Goal: Task Accomplishment & Management: Manage account settings

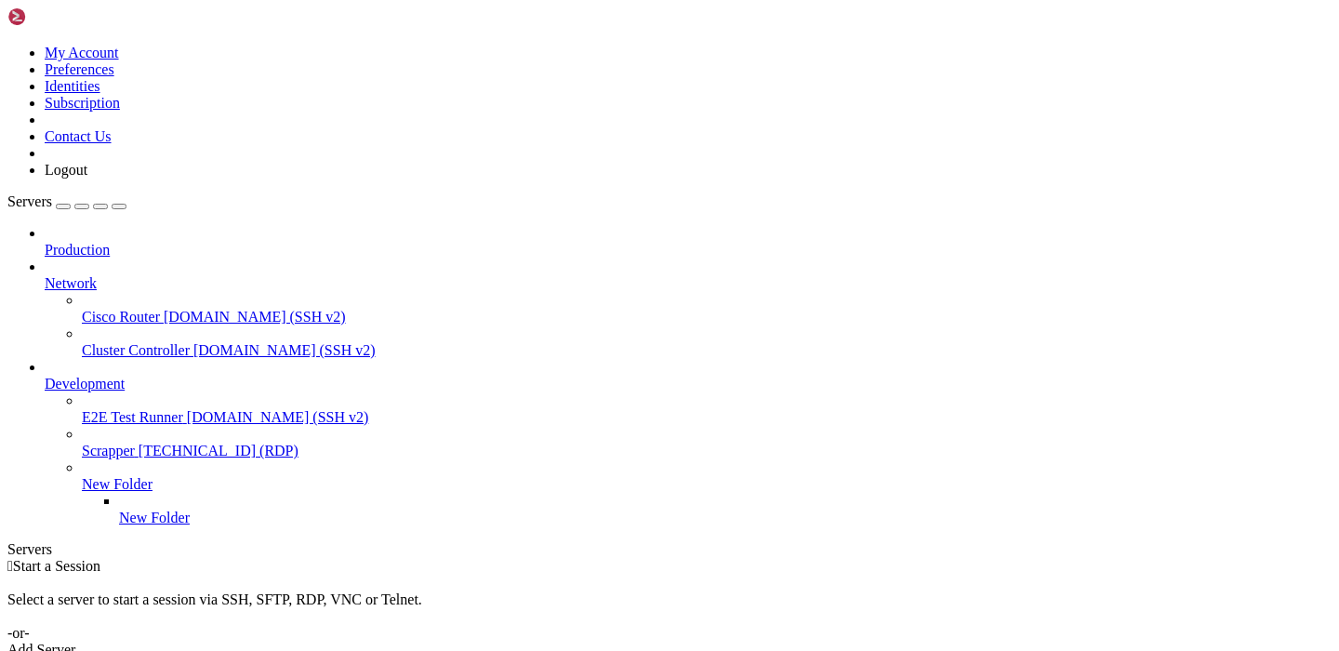
click at [97, 275] on span "Network" at bounding box center [71, 283] width 52 height 16
click at [45, 376] on icon at bounding box center [45, 376] width 0 height 0
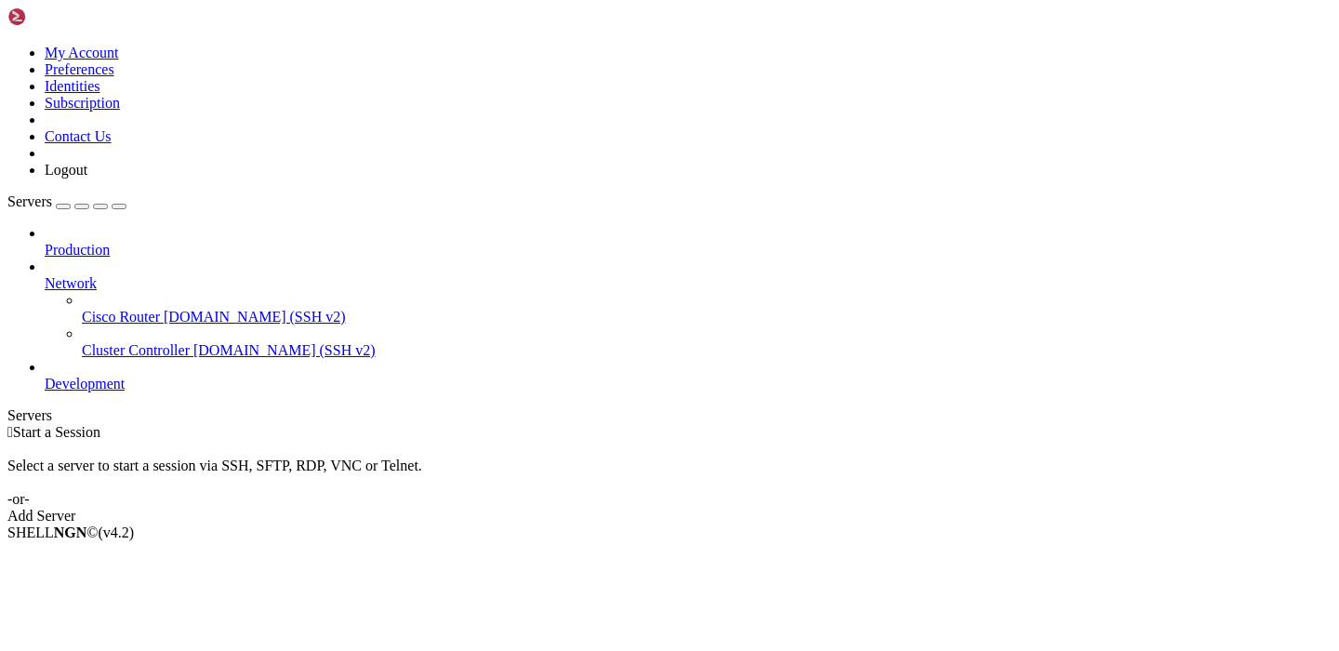
click at [97, 275] on span "Network" at bounding box center [71, 283] width 52 height 16
click at [102, 242] on link "Production" at bounding box center [688, 250] width 1287 height 17
click at [103, 242] on span "Production" at bounding box center [77, 250] width 65 height 16
click at [45, 275] on icon at bounding box center [45, 275] width 0 height 0
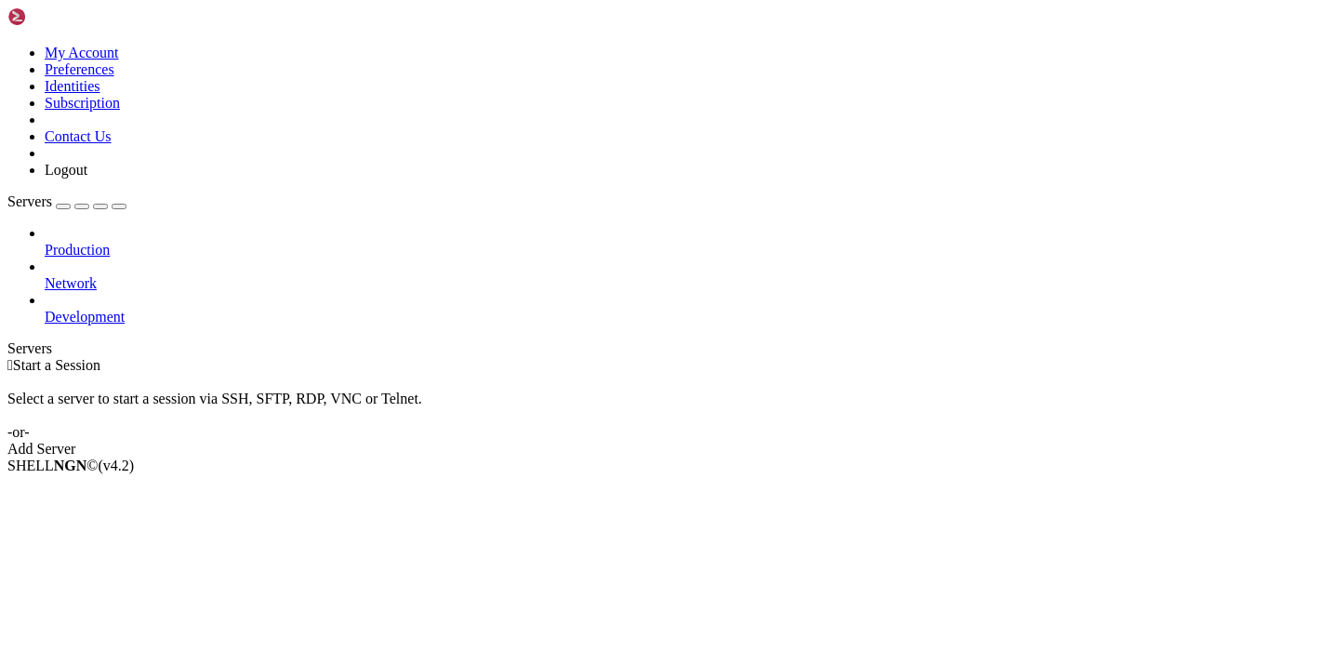
click at [45, 309] on icon at bounding box center [45, 309] width 0 height 0
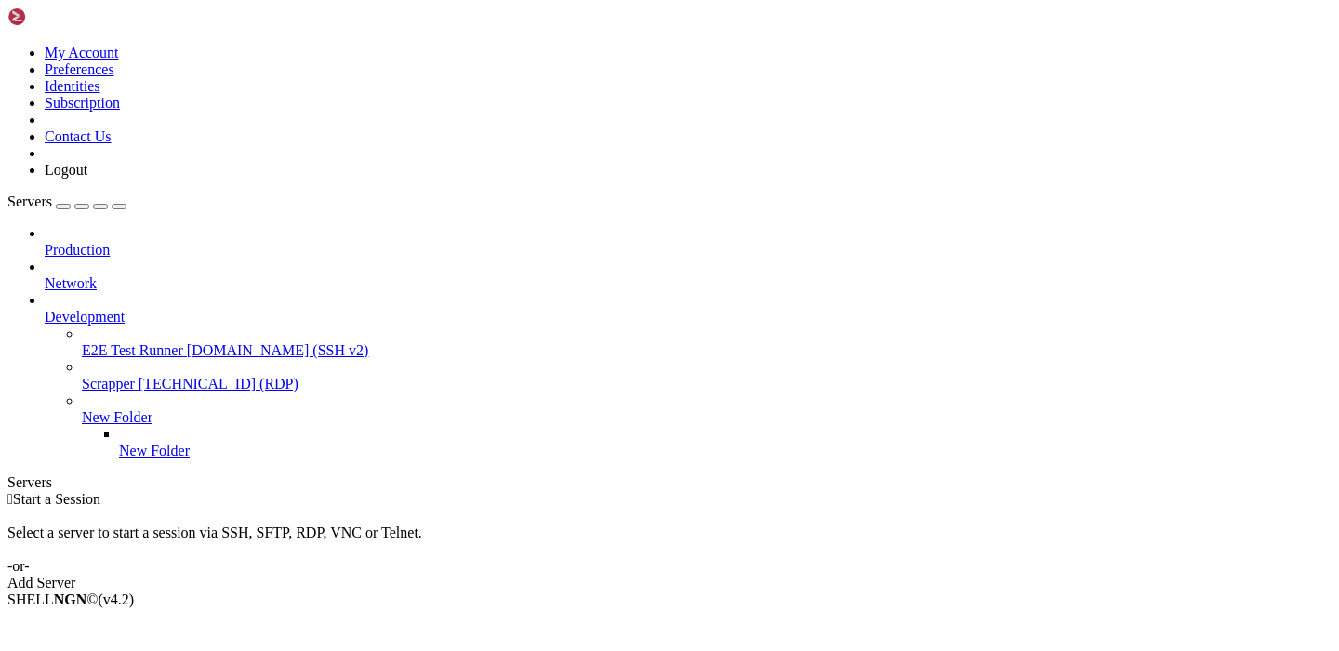
click at [152, 409] on span "New Folder" at bounding box center [117, 417] width 71 height 16
click at [82, 409] on icon at bounding box center [82, 409] width 0 height 0
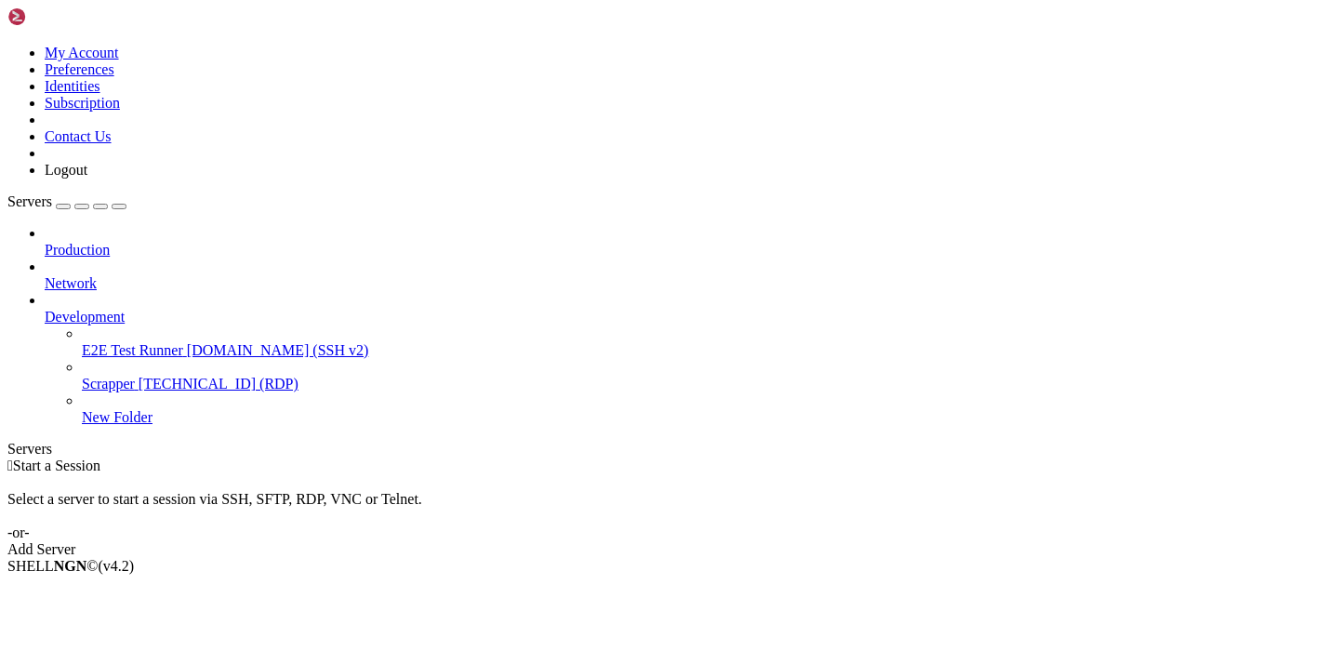
click at [110, 242] on span "Production" at bounding box center [77, 250] width 65 height 16
click at [45, 242] on icon at bounding box center [45, 242] width 0 height 0
click at [97, 275] on span "Network" at bounding box center [71, 283] width 52 height 16
click at [125, 309] on span "Development" at bounding box center [85, 317] width 80 height 16
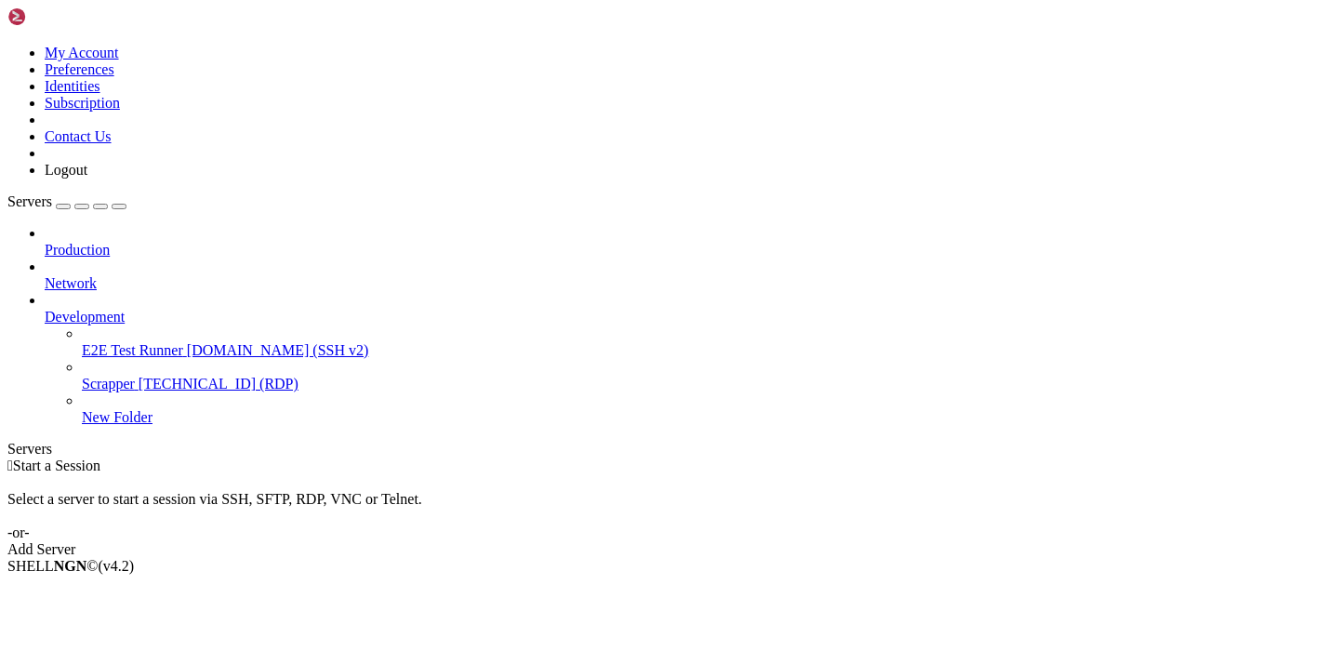
click at [806, 541] on link "Add Server" at bounding box center [669, 549] width 1324 height 17
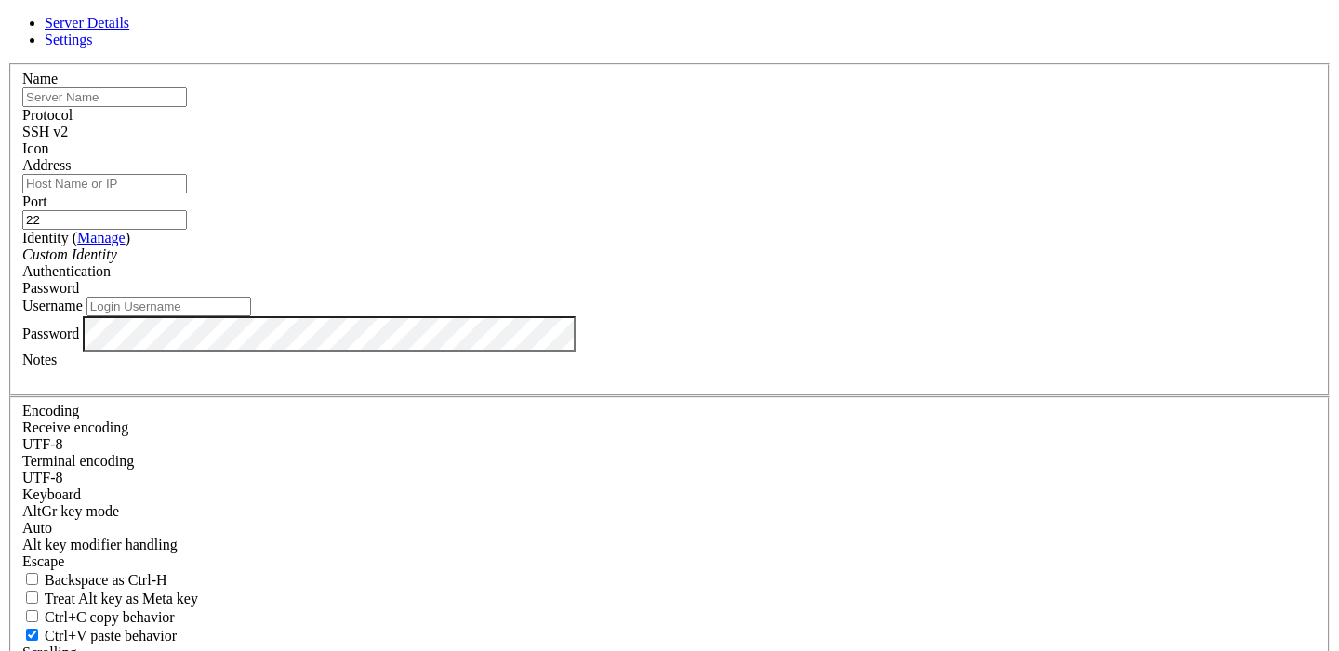
type input "[PERSON_NAME][EMAIL_ADDRESS][DOMAIN_NAME]"
click at [328, 171] on div "Server Details Settings Name Protocol SSH v2 Icon" at bounding box center [669, 399] width 1324 height 768
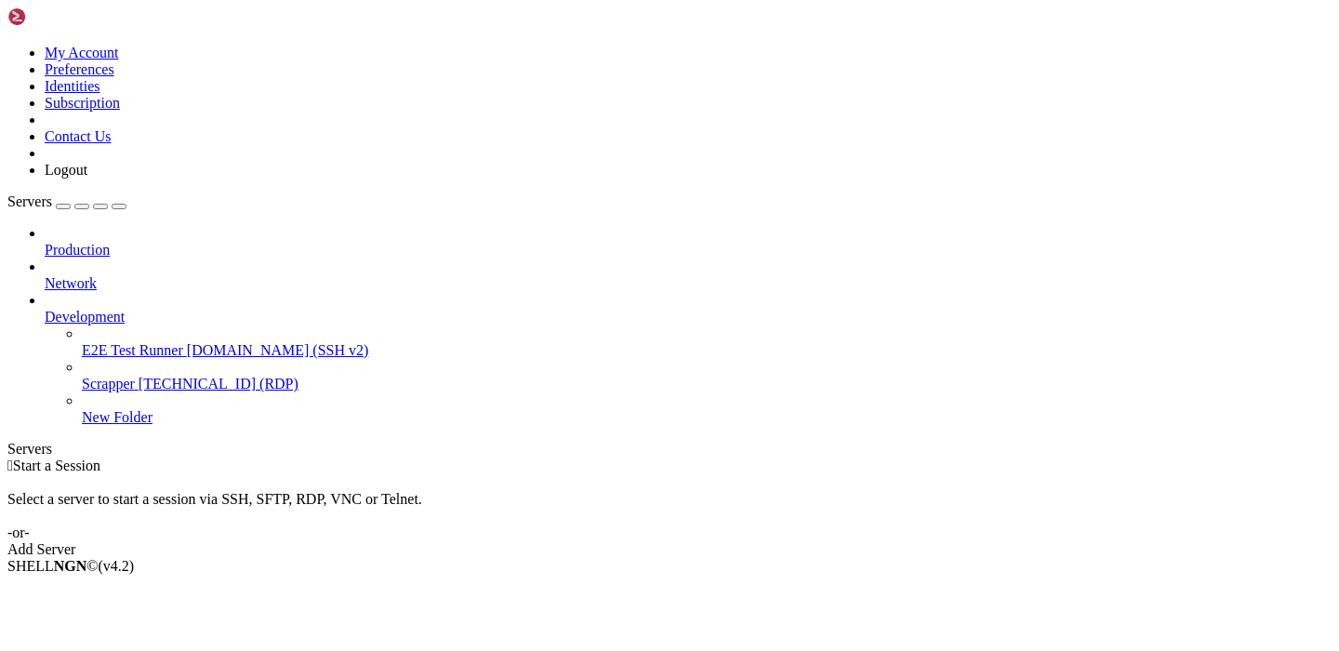
click at [152, 409] on span "New Folder" at bounding box center [117, 417] width 71 height 16
click at [7, 45] on icon at bounding box center [7, 45] width 0 height 0
click at [119, 60] on link "My Account" at bounding box center [82, 53] width 74 height 16
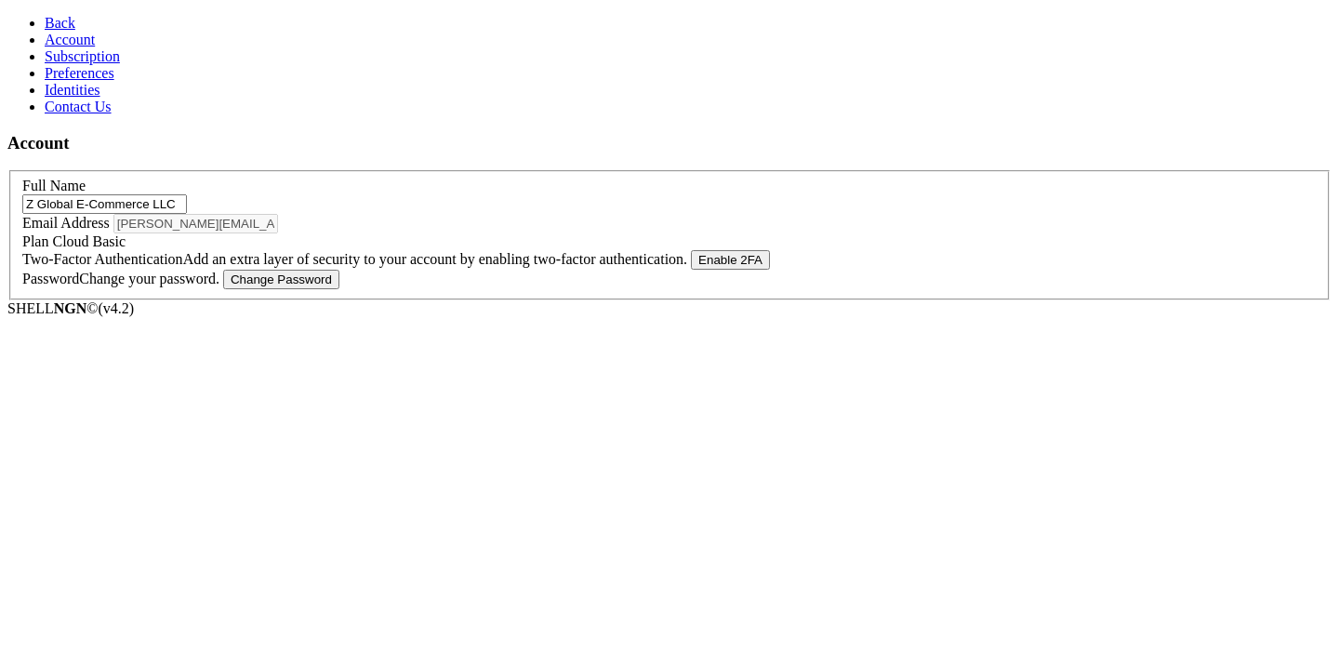
click at [45, 27] on span "Back" at bounding box center [60, 23] width 31 height 16
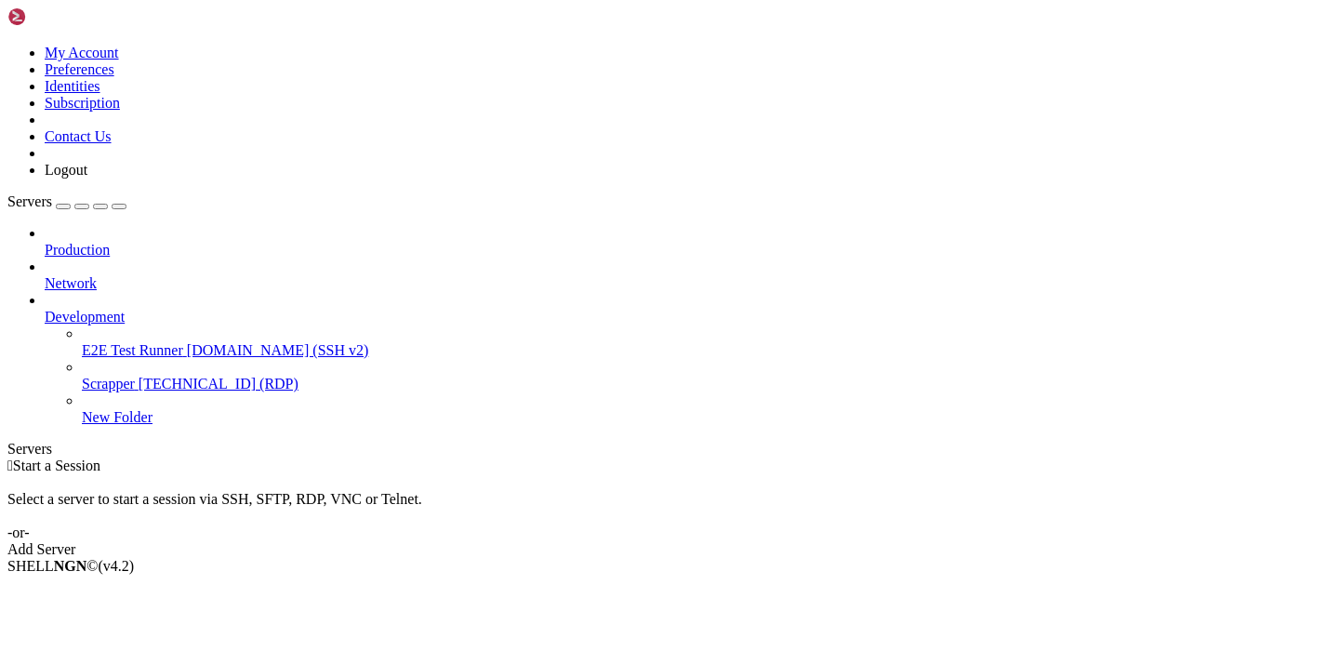
click at [7, 45] on icon at bounding box center [7, 45] width 0 height 0
click at [391, 474] on div "Select a server to start a session via SSH, SFTP, RDP, VNC or Telnet. -or-" at bounding box center [669, 507] width 1324 height 67
